Goal: Book appointment/travel/reservation

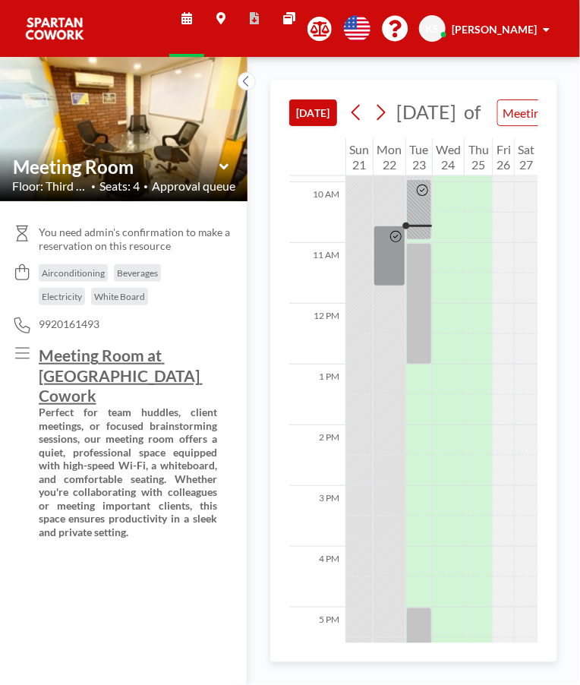
scroll to position [607, 0]
click at [360, 116] on icon at bounding box center [356, 113] width 8 height 16
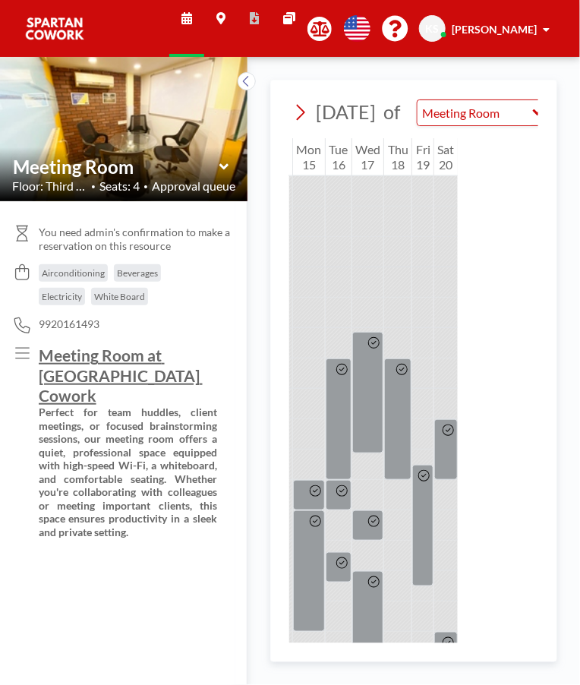
scroll to position [0, 0]
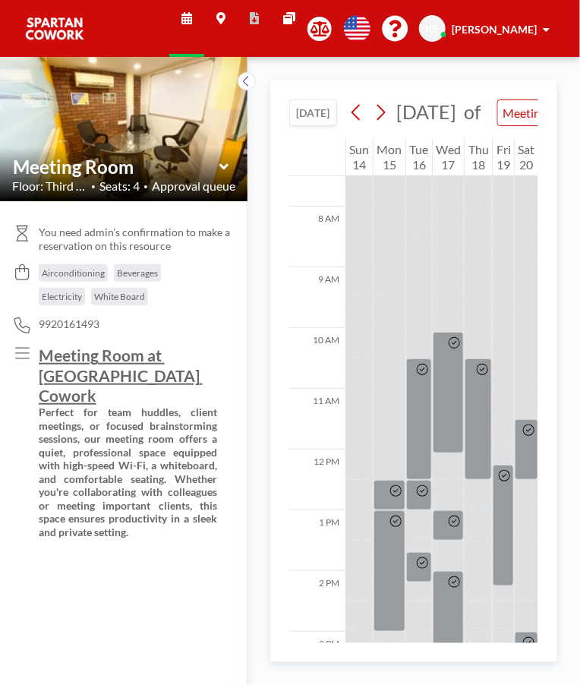
click at [246, 82] on icon at bounding box center [246, 81] width 10 height 15
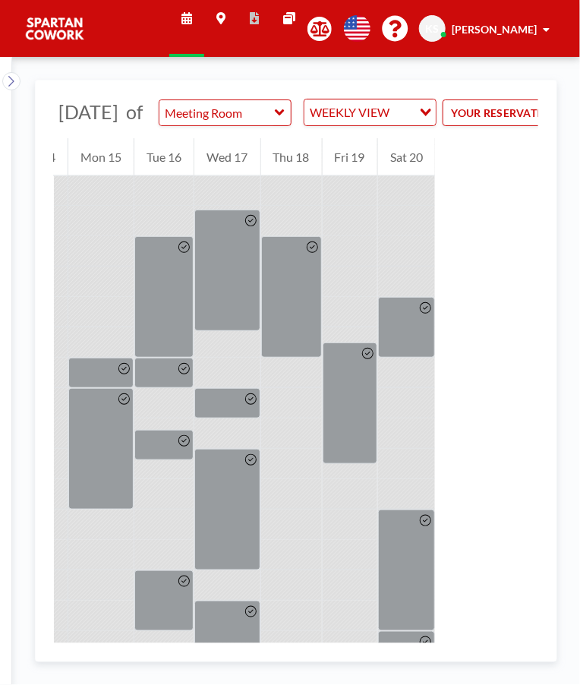
scroll to position [0, 193]
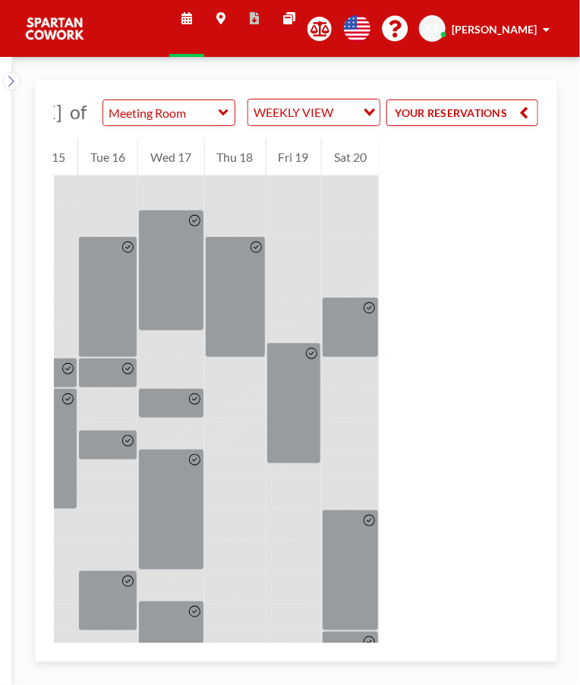
click at [210, 121] on input "Meeting Room" at bounding box center [161, 112] width 116 height 25
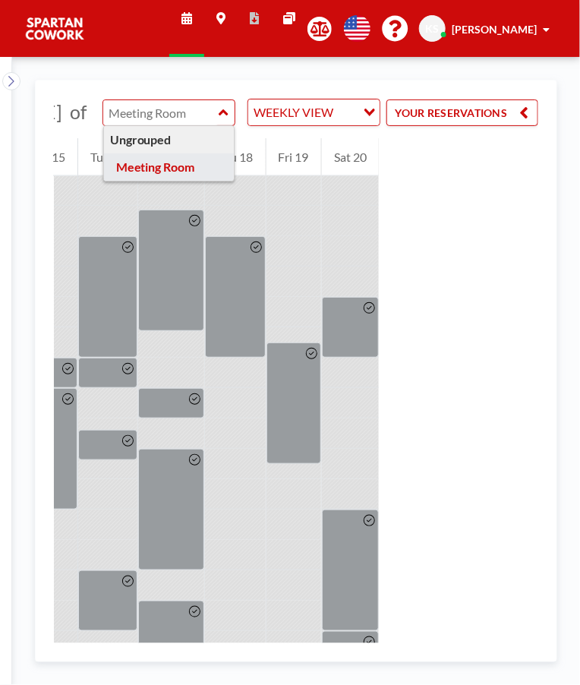
type input "Meeting Room"
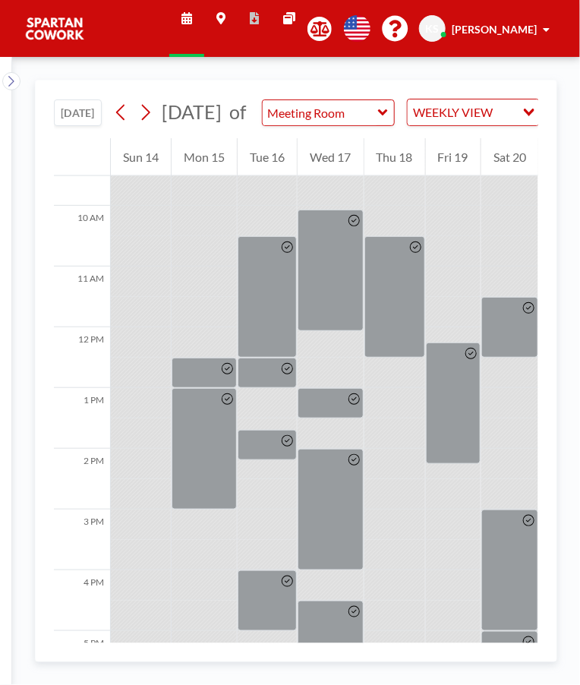
scroll to position [579, 0]
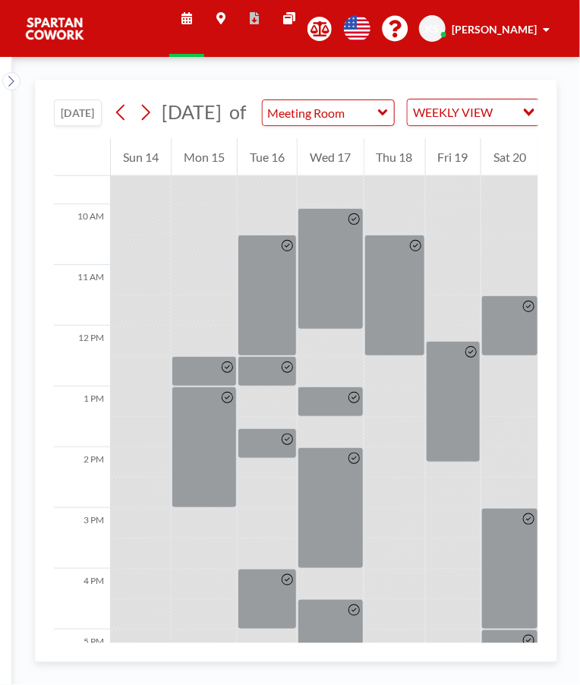
click at [84, 126] on button "[DATE]" at bounding box center [78, 112] width 48 height 27
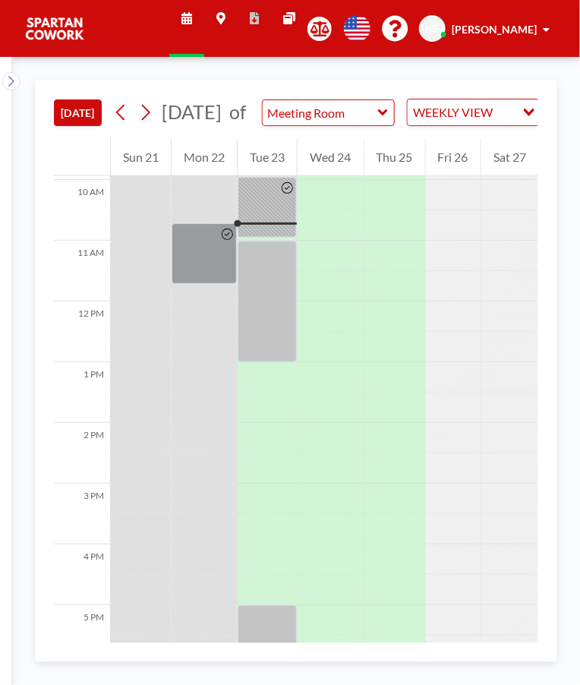
scroll to position [607, 0]
click at [267, 228] on div at bounding box center [267, 203] width 59 height 61
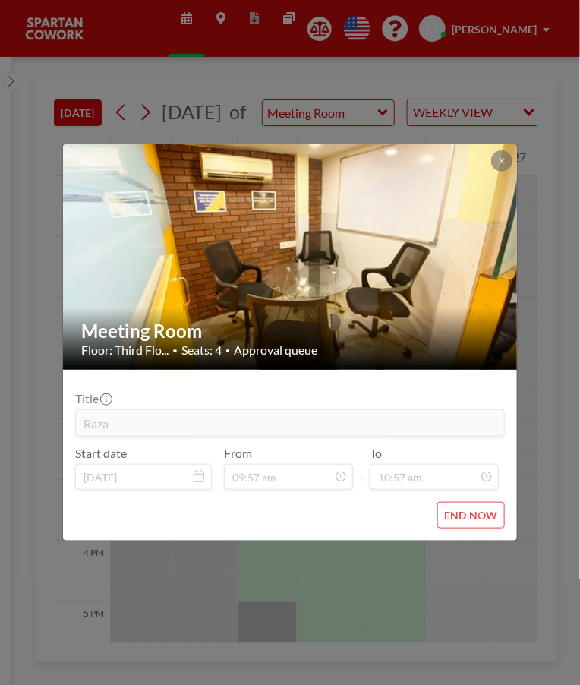
click at [501, 161] on icon at bounding box center [501, 160] width 5 height 5
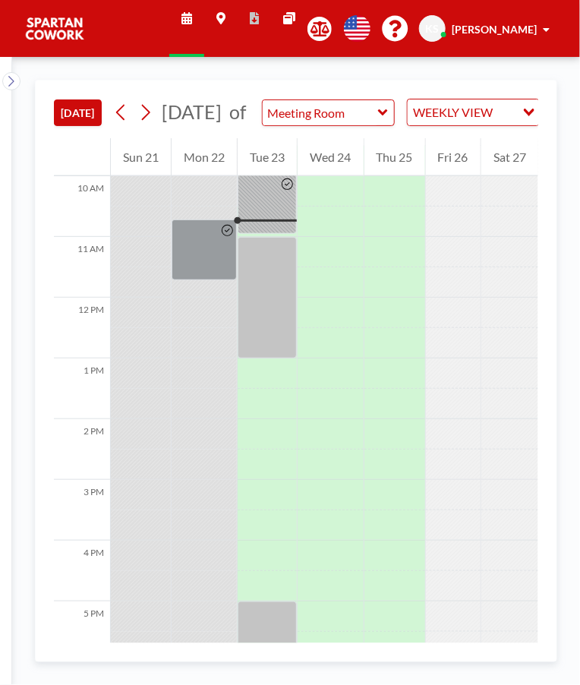
click at [207, 273] on div at bounding box center [204, 249] width 65 height 61
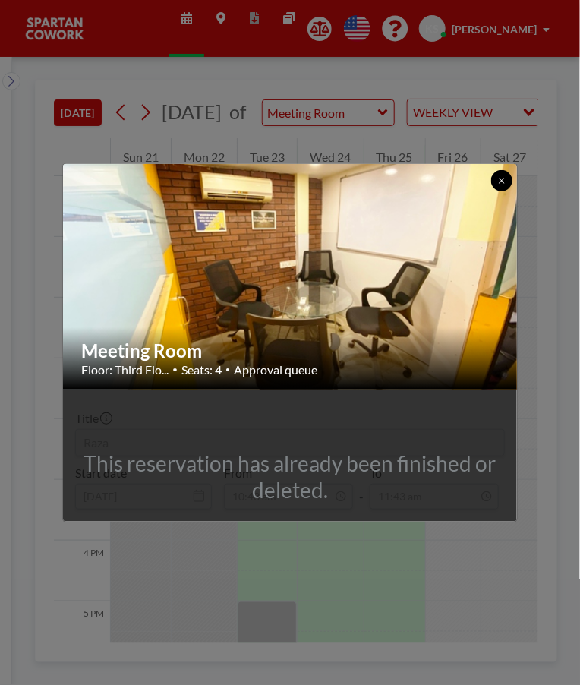
click at [501, 180] on icon at bounding box center [501, 180] width 5 height 5
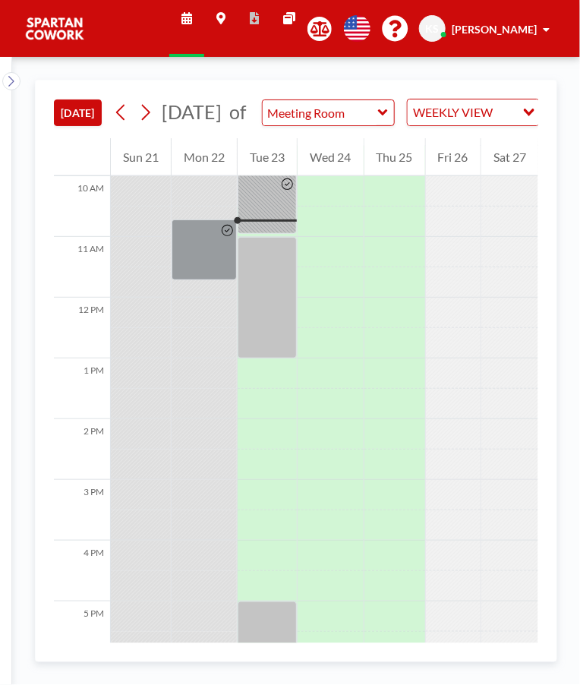
click at [277, 221] on div at bounding box center [267, 203] width 59 height 61
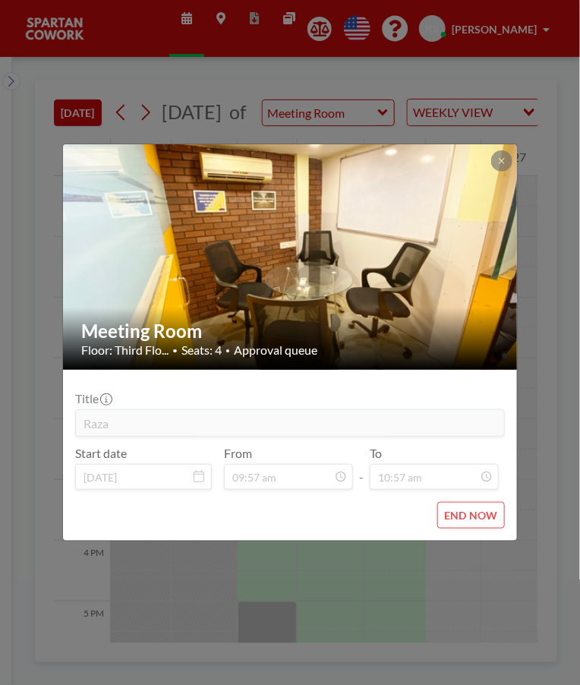
click at [502, 161] on icon at bounding box center [501, 160] width 5 height 5
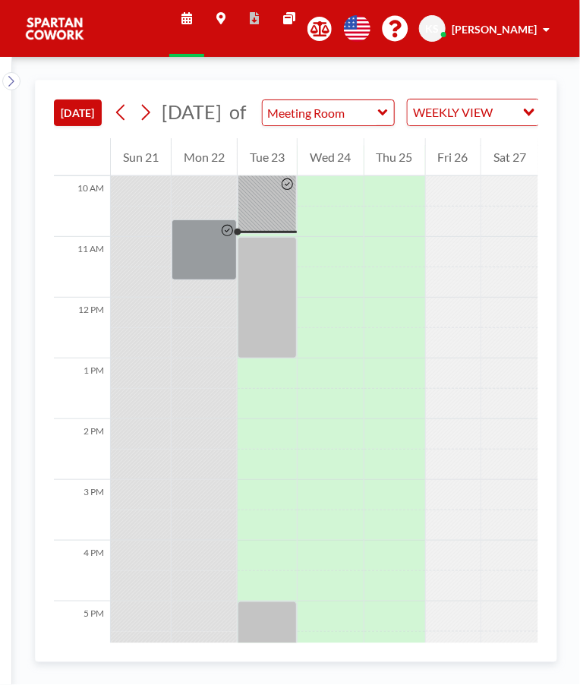
click at [270, 234] on div at bounding box center [267, 203] width 59 height 61
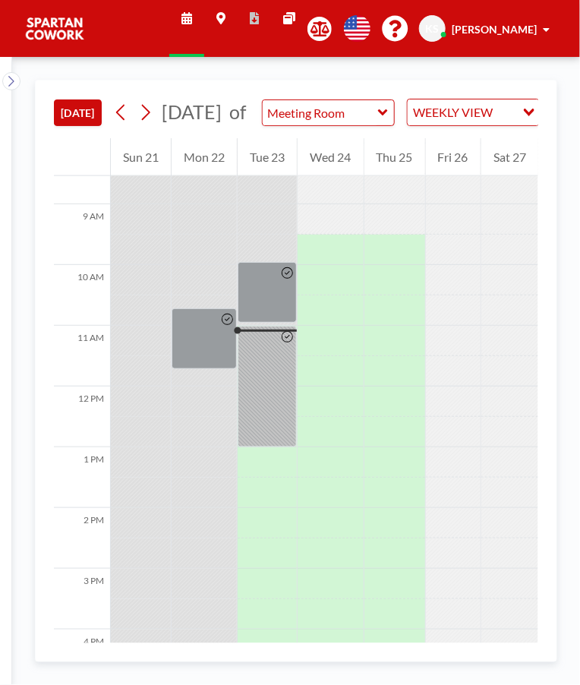
scroll to position [515, 0]
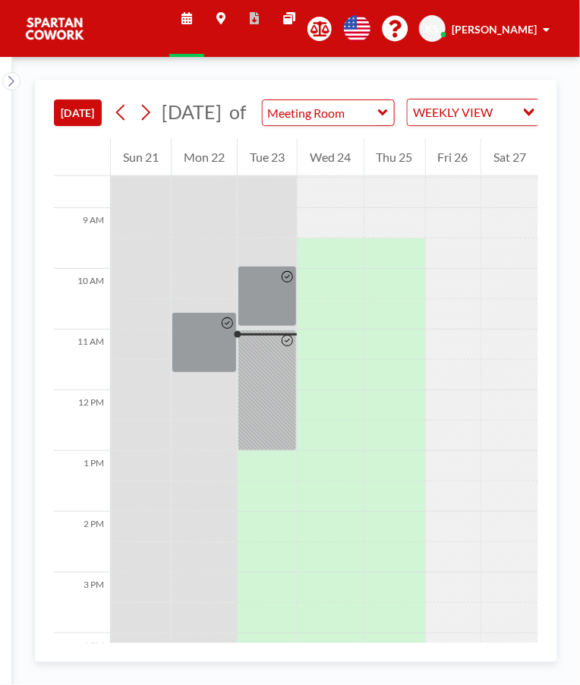
click at [266, 323] on div at bounding box center [267, 296] width 59 height 61
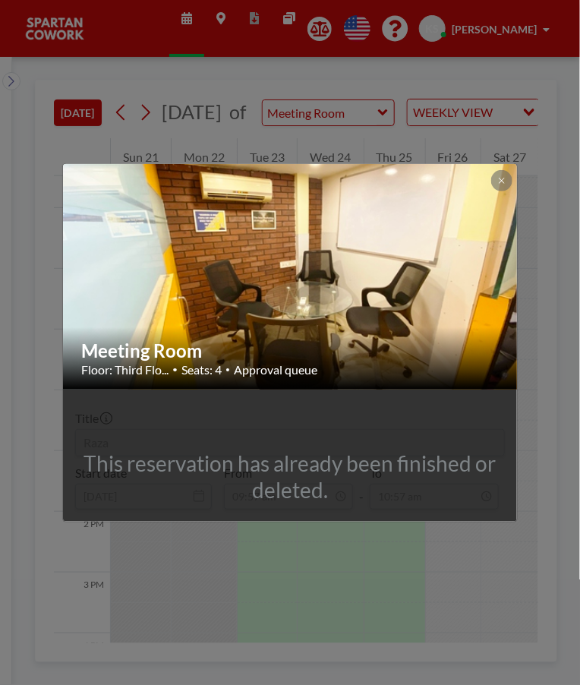
click at [503, 179] on icon at bounding box center [501, 180] width 5 height 5
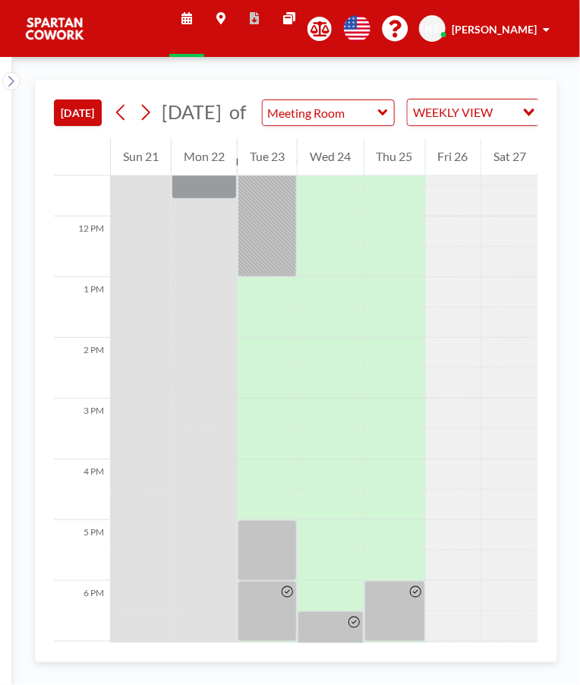
scroll to position [711, 0]
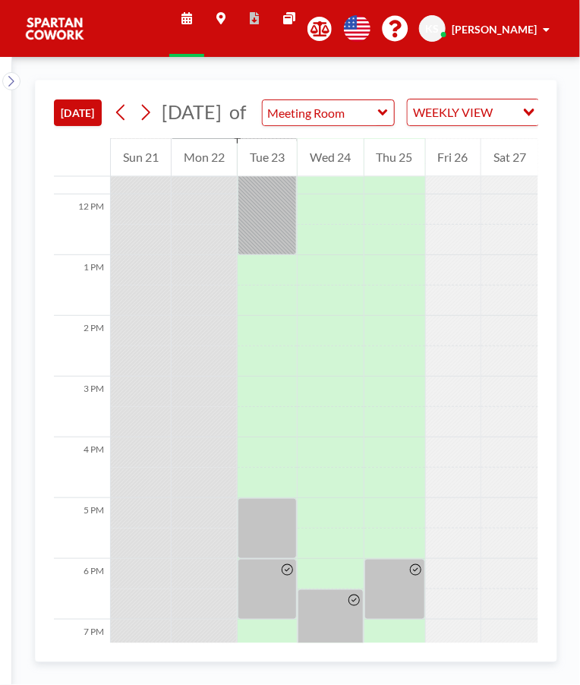
click at [261, 537] on div at bounding box center [267, 528] width 59 height 61
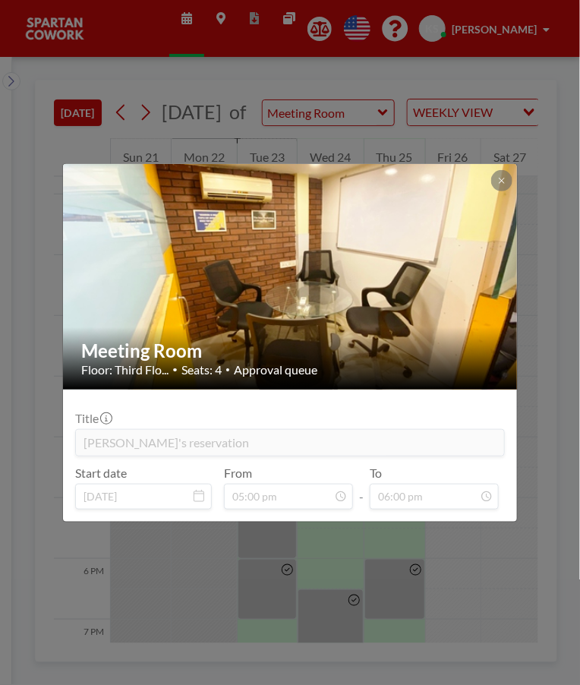
click at [510, 176] on button at bounding box center [501, 180] width 21 height 21
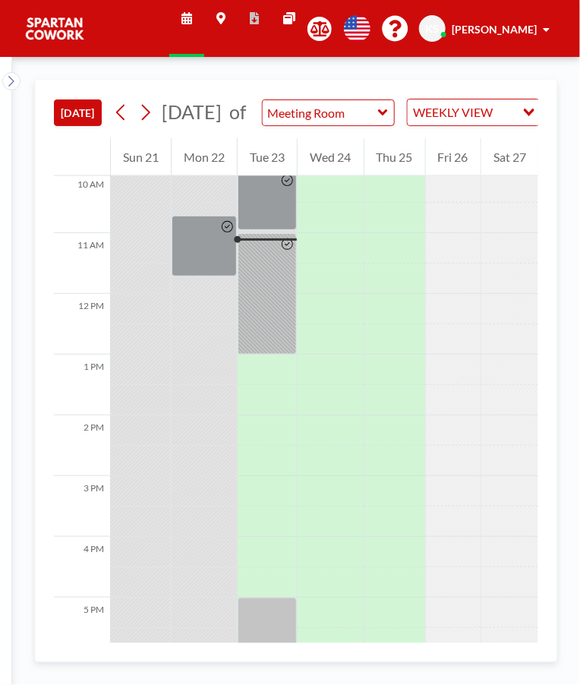
scroll to position [610, 0]
click at [263, 308] on div at bounding box center [267, 294] width 59 height 121
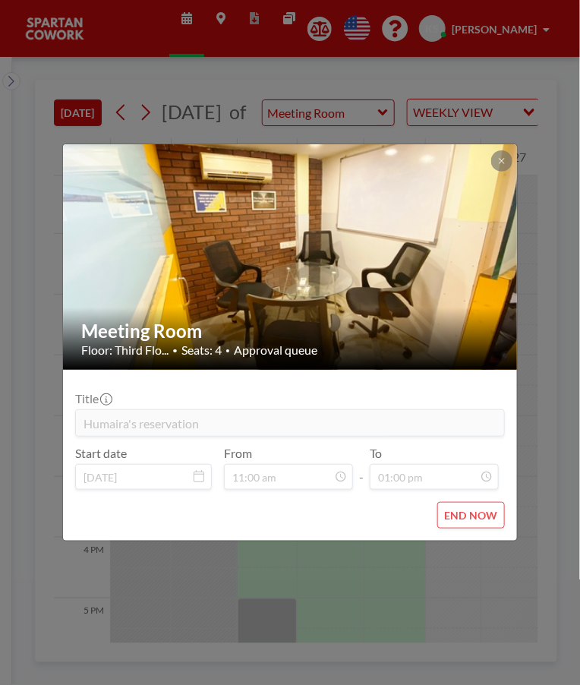
click at [503, 154] on button at bounding box center [501, 160] width 21 height 21
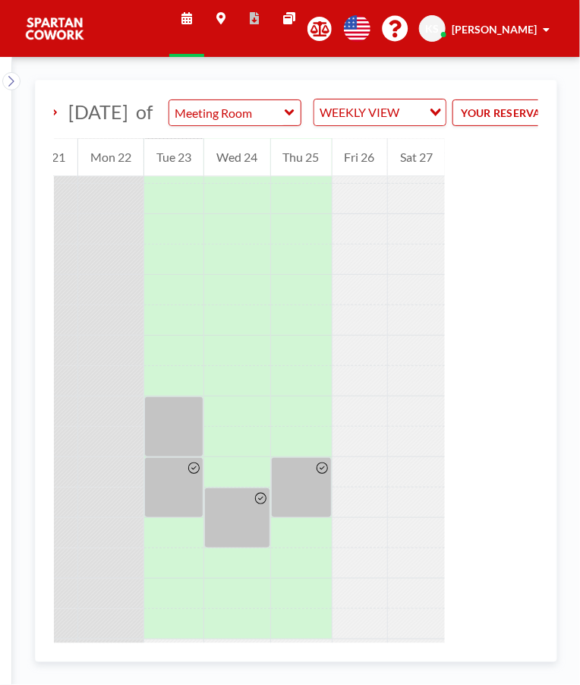
scroll to position [0, 192]
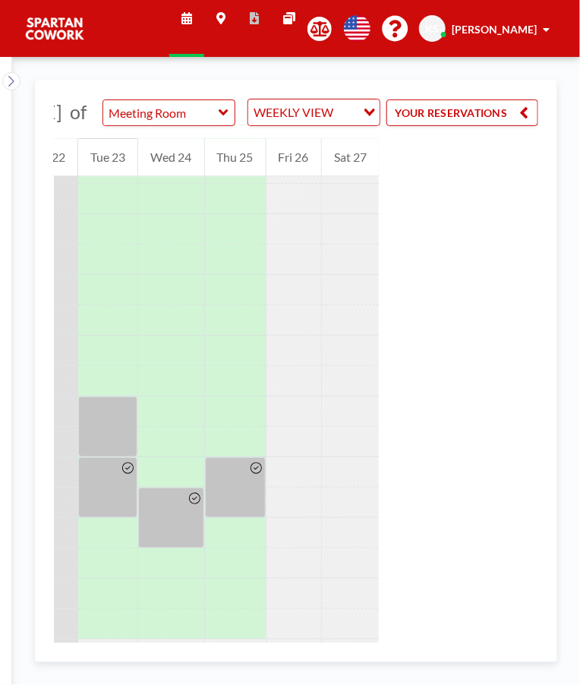
click at [500, 118] on button "YOUR RESERVATIONS" at bounding box center [462, 112] width 152 height 27
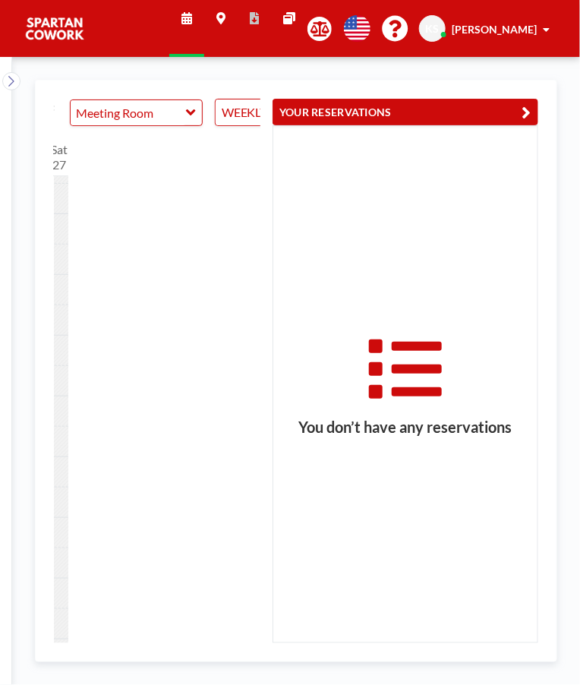
click at [530, 107] on icon "button" at bounding box center [526, 112] width 9 height 18
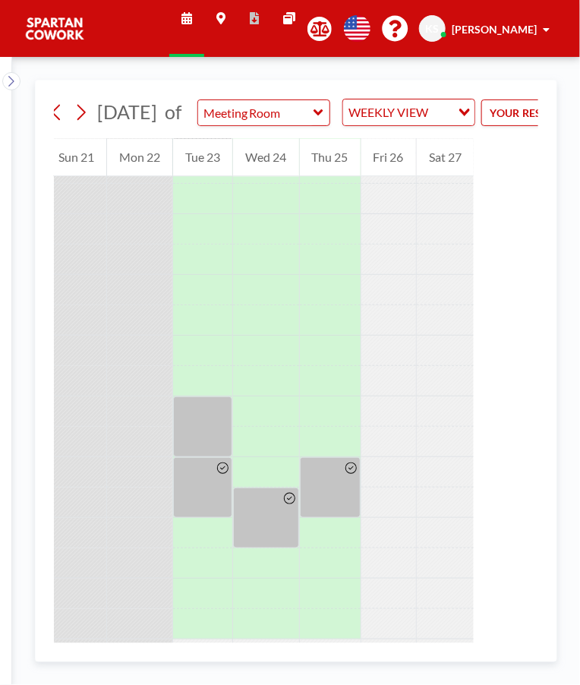
scroll to position [0, 51]
